Goal: Find specific page/section: Find specific page/section

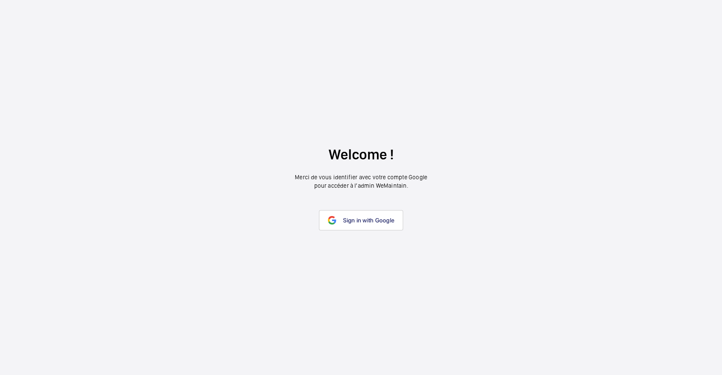
click at [358, 229] on link "Sign in with Google" at bounding box center [361, 220] width 84 height 20
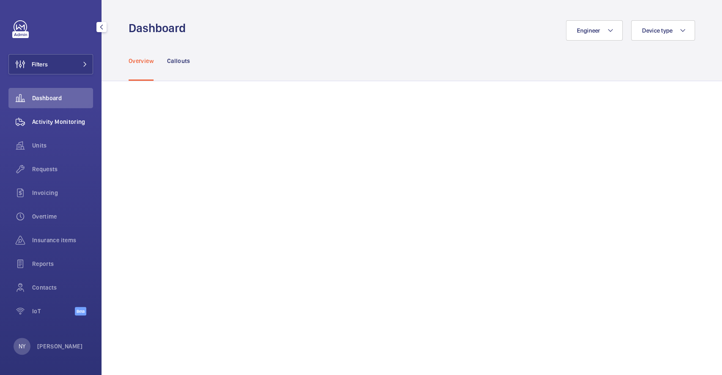
click at [77, 120] on span "Activity Monitoring" at bounding box center [62, 122] width 61 height 8
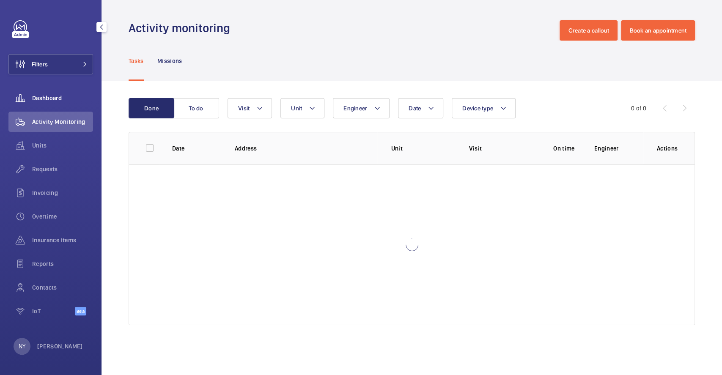
click at [36, 100] on span "Dashboard" at bounding box center [62, 98] width 61 height 8
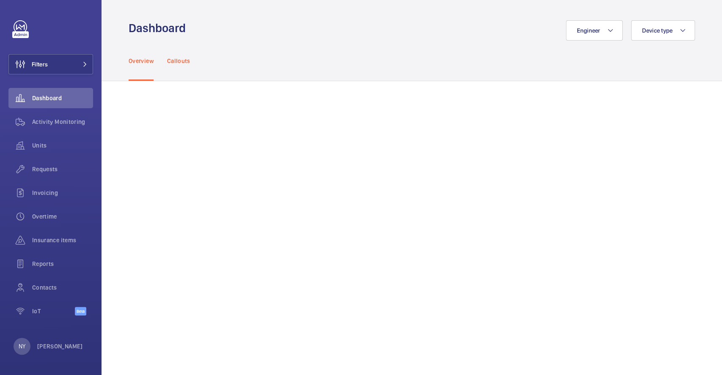
click at [177, 59] on p "Callouts" at bounding box center [178, 61] width 23 height 8
click at [58, 60] on button "Filters" at bounding box center [50, 64] width 85 height 20
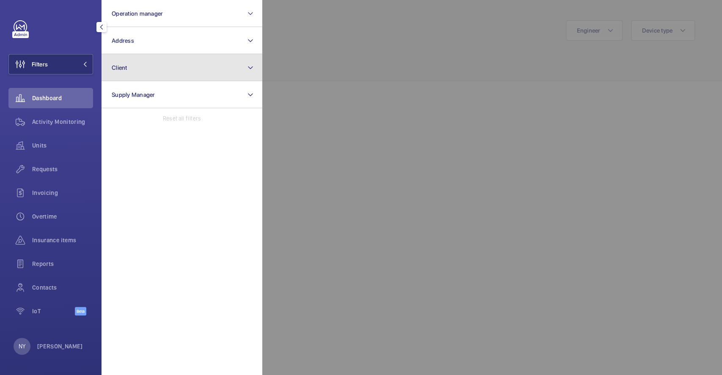
click at [150, 75] on button "Client" at bounding box center [181, 67] width 161 height 27
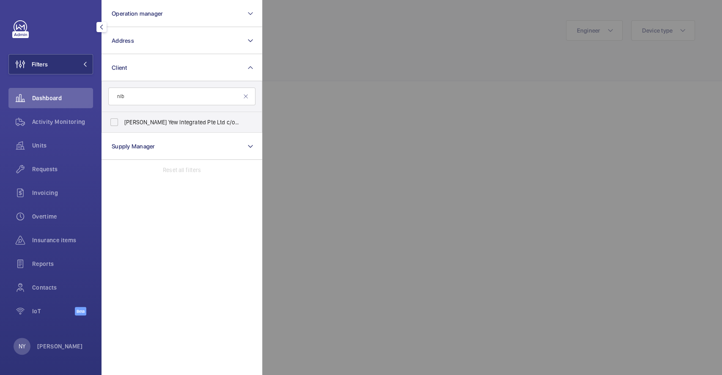
type input "nlb"
click at [162, 129] on label "[PERSON_NAME] Yew Integrated Pte Ltd c/o NLB" at bounding box center [175, 122] width 147 height 20
click at [123, 129] on input "[PERSON_NAME] Yew Integrated Pte Ltd c/o NLB" at bounding box center [114, 122] width 17 height 17
checkbox input "true"
click at [388, 128] on div at bounding box center [623, 187] width 722 height 375
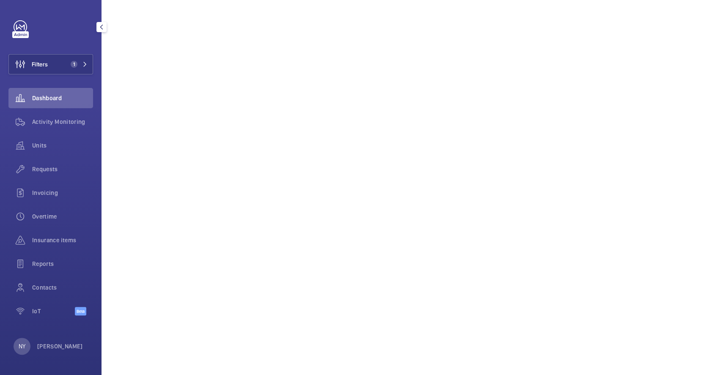
scroll to position [536, 0]
click at [51, 345] on p "[PERSON_NAME]" at bounding box center [60, 346] width 46 height 8
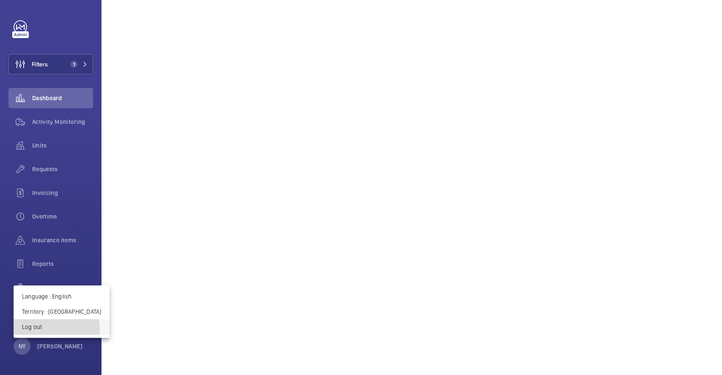
click at [56, 329] on p "Log out" at bounding box center [61, 327] width 79 height 8
